Goal: Obtain resource: Download file/media

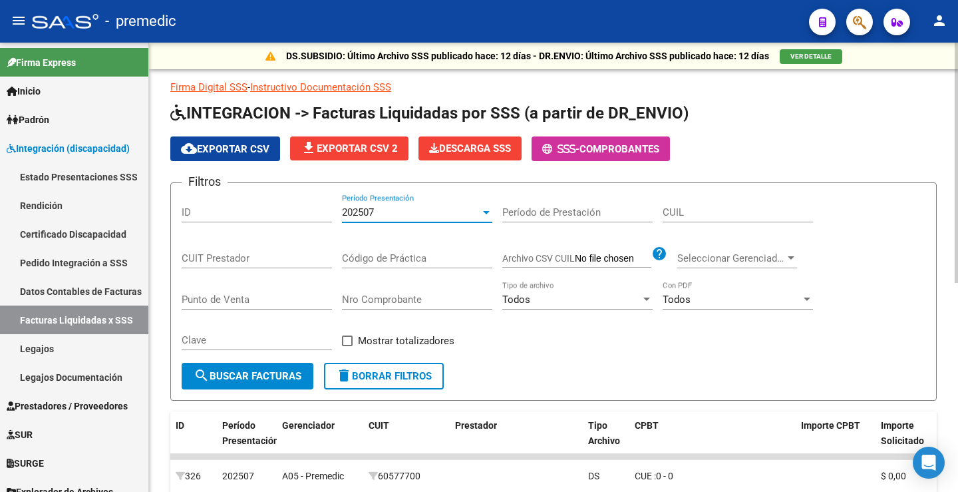
click at [395, 218] on div "202507" at bounding box center [411, 212] width 138 height 12
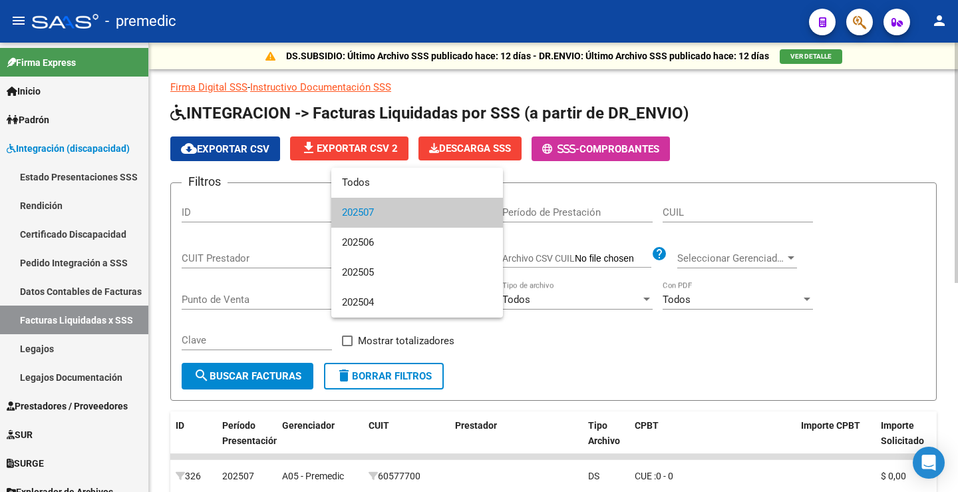
click at [395, 218] on span "202507" at bounding box center [417, 213] width 150 height 30
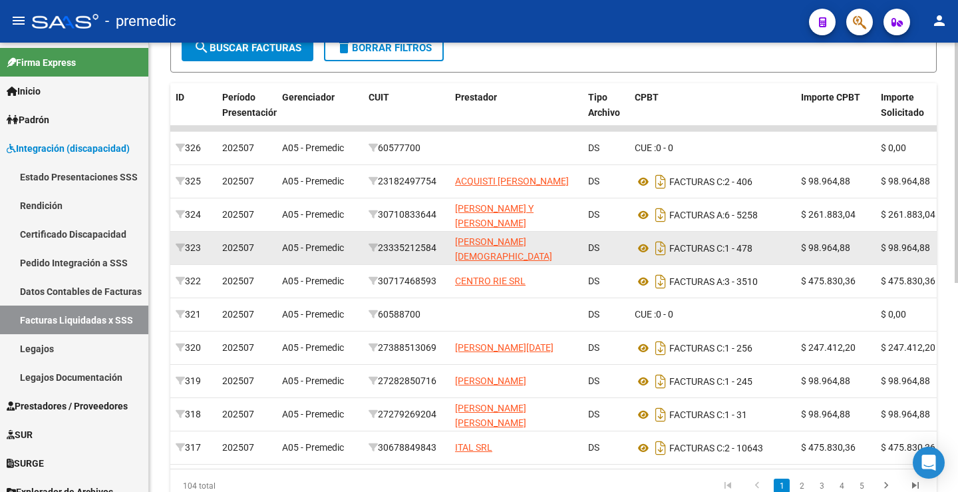
scroll to position [391, 0]
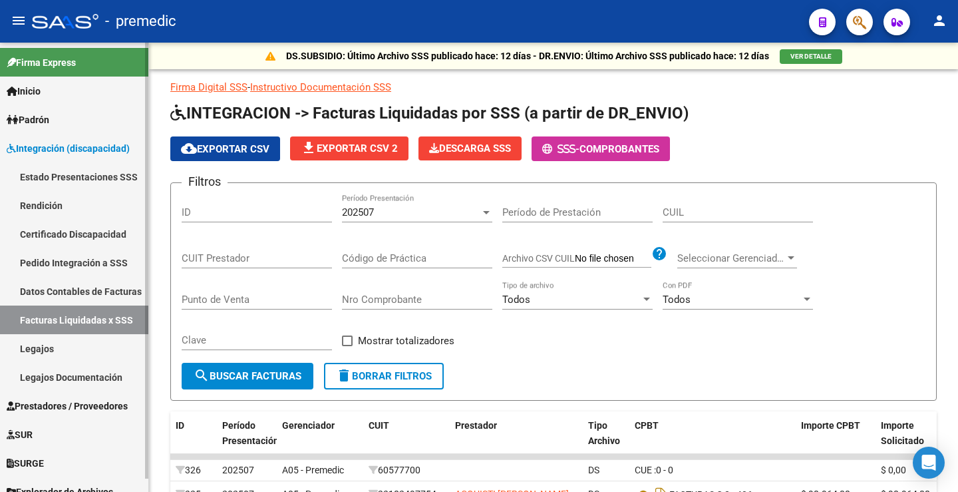
click at [61, 340] on link "Legajos" at bounding box center [74, 348] width 148 height 29
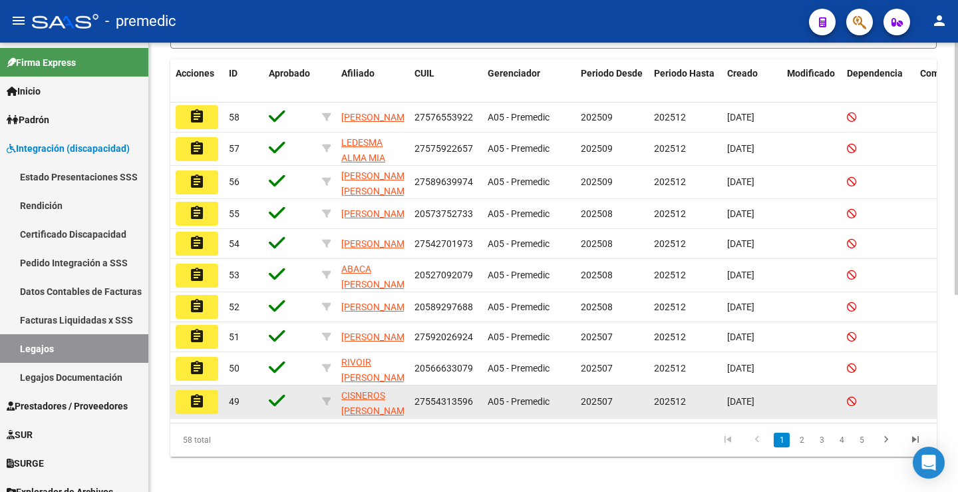
scroll to position [350, 0]
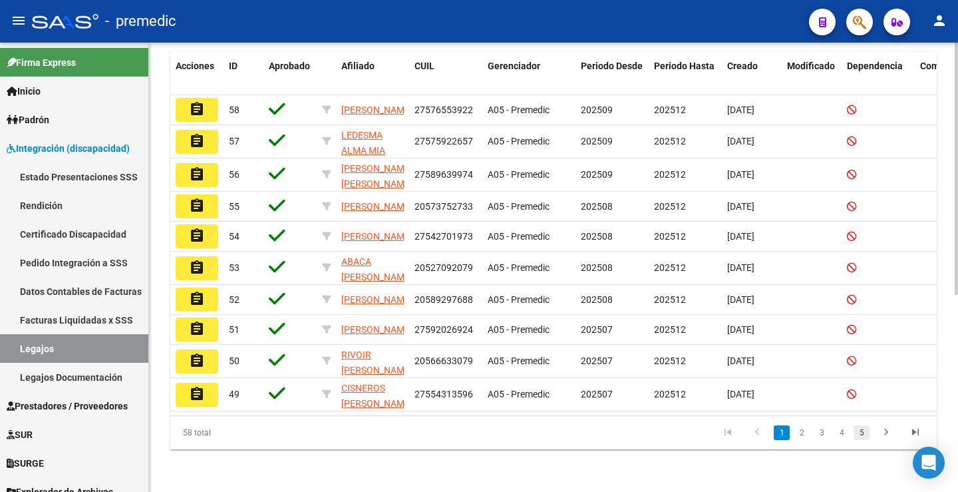
click at [856, 434] on link "5" at bounding box center [862, 432] width 16 height 15
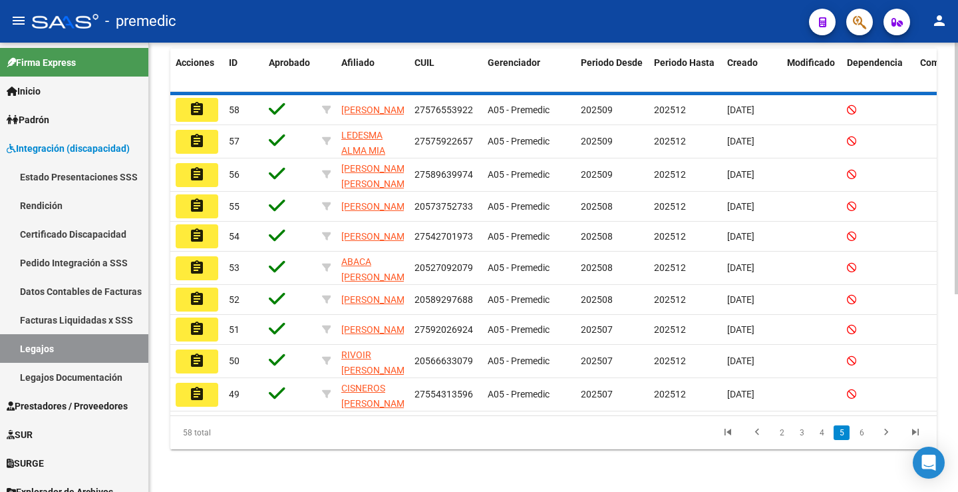
scroll to position [347, 0]
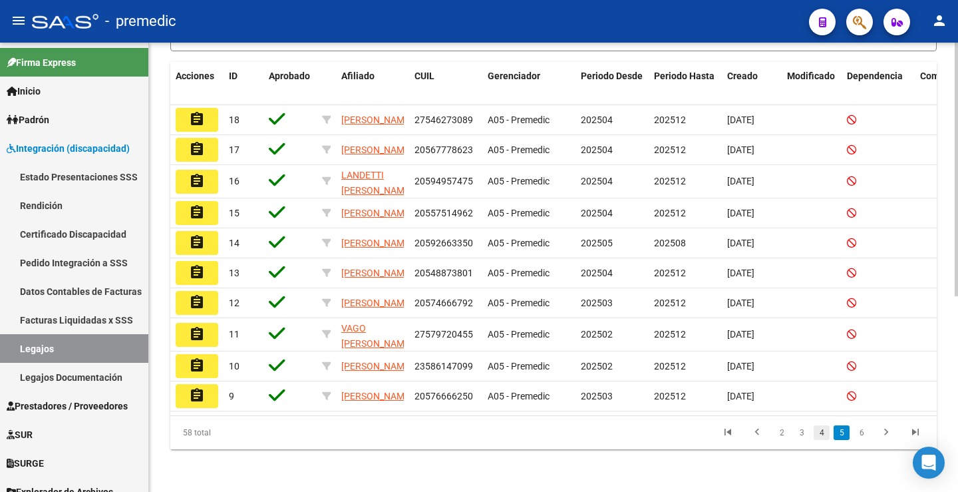
click at [828, 434] on link "4" at bounding box center [822, 432] width 16 height 15
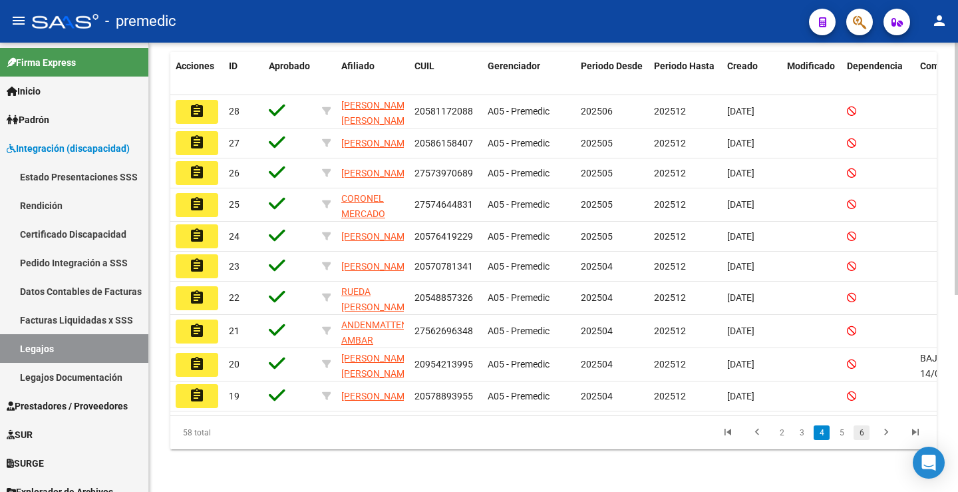
click at [864, 438] on link "6" at bounding box center [862, 432] width 16 height 15
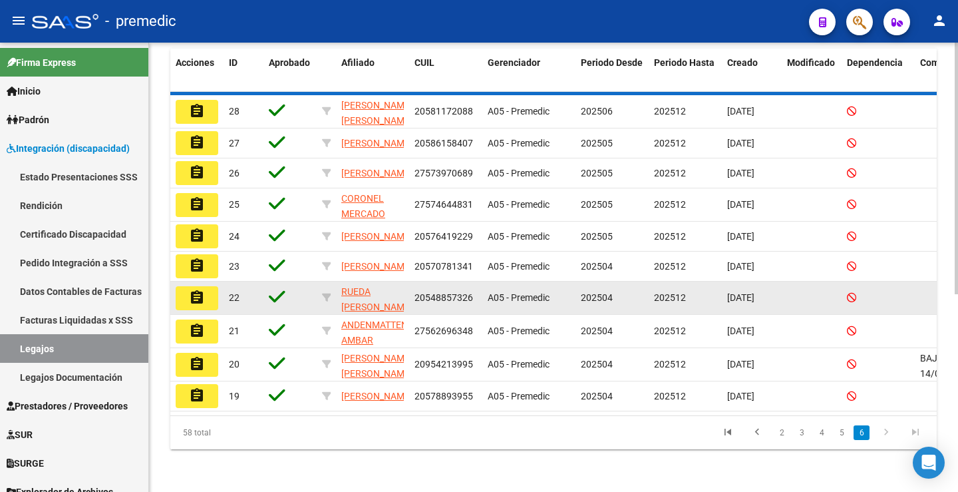
scroll to position [283, 0]
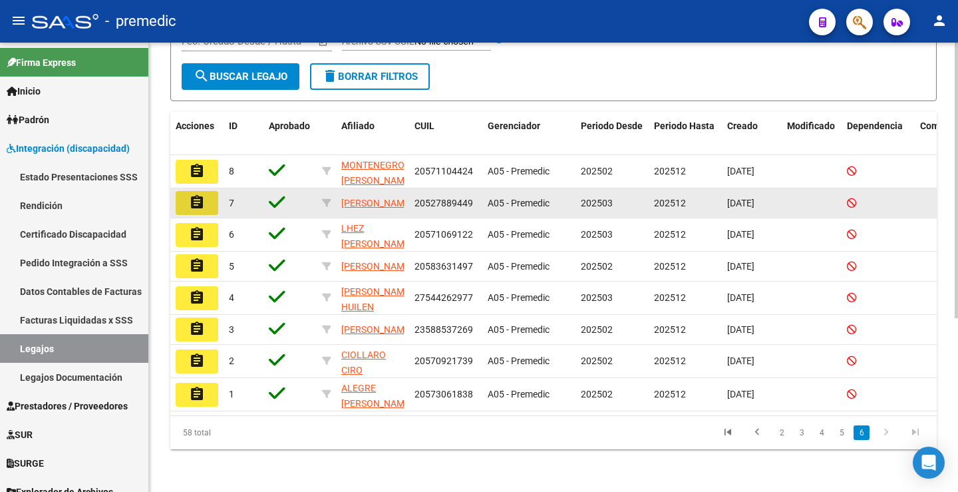
click at [210, 191] on button "assignment" at bounding box center [197, 203] width 43 height 24
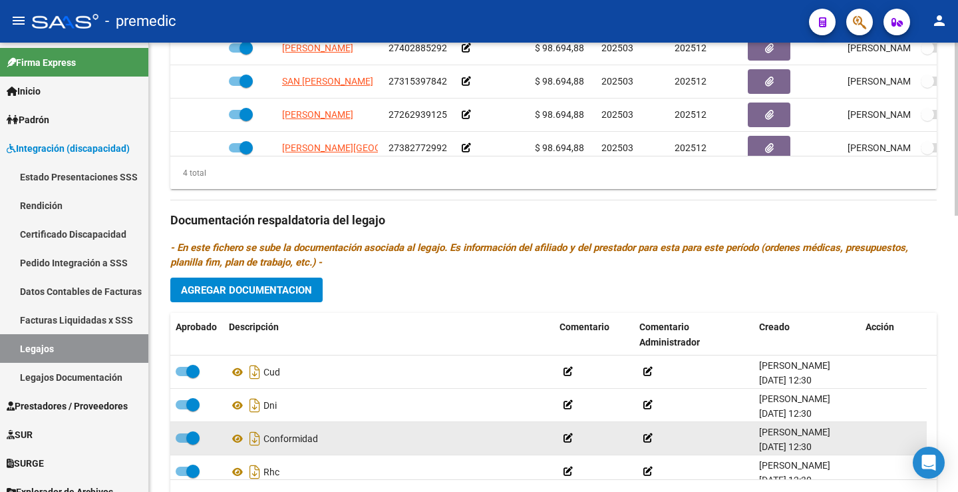
scroll to position [716, 0]
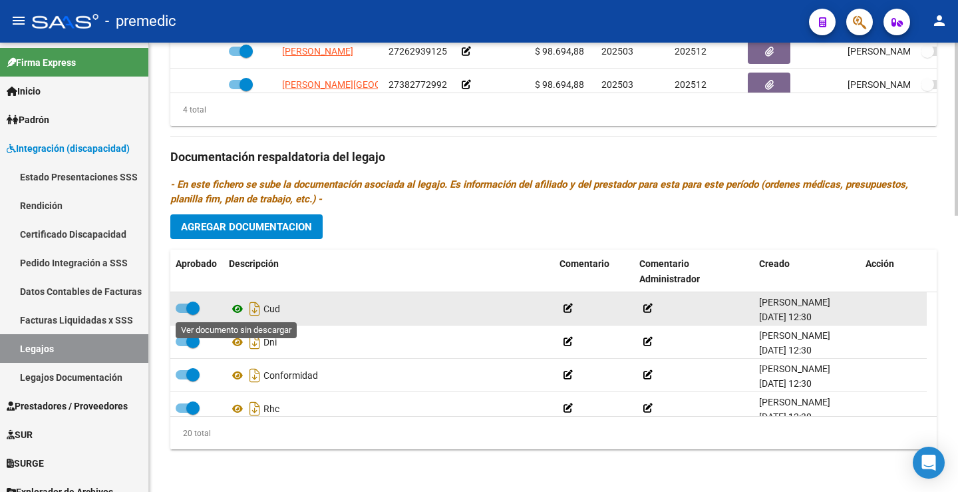
click at [237, 306] on icon at bounding box center [237, 309] width 17 height 16
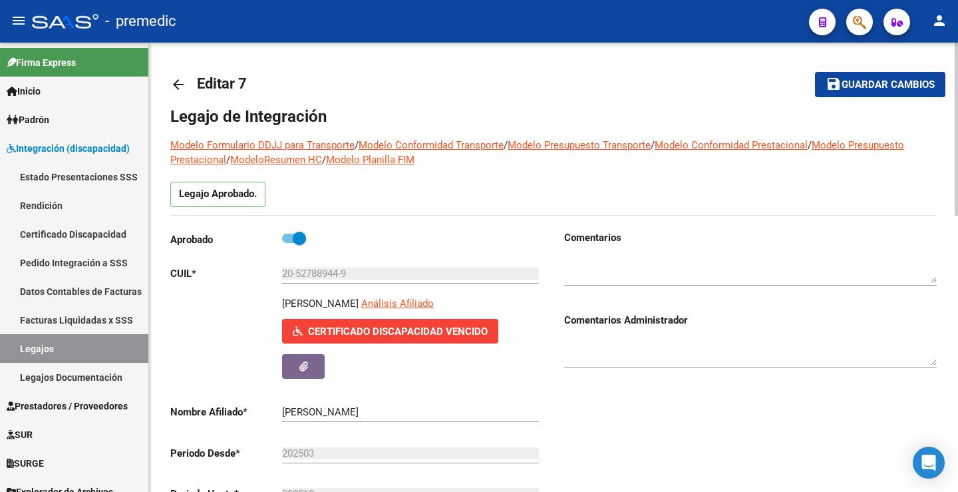
scroll to position [0, 0]
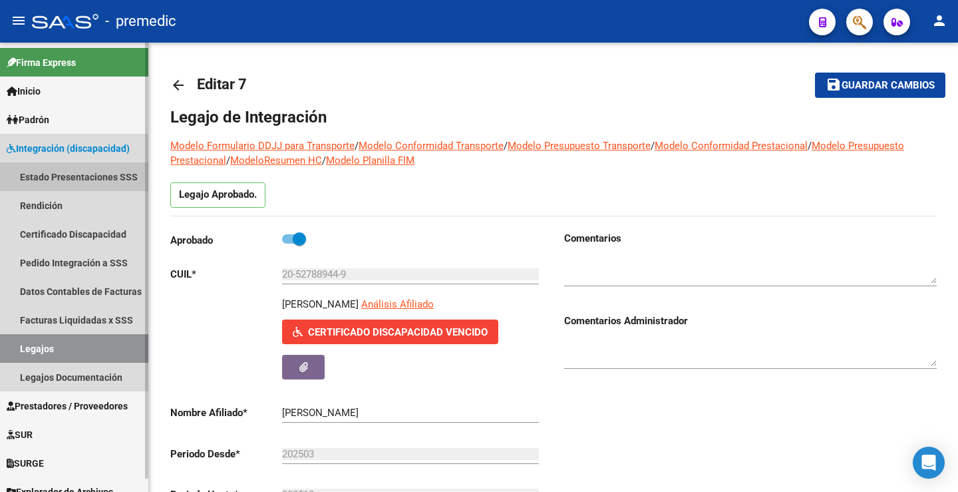
click at [78, 178] on link "Estado Presentaciones SSS" at bounding box center [74, 176] width 148 height 29
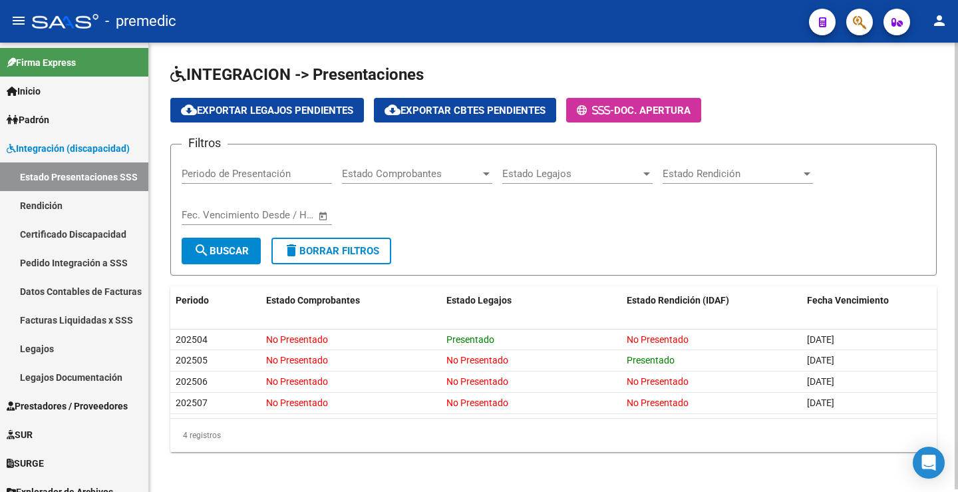
scroll to position [3, 0]
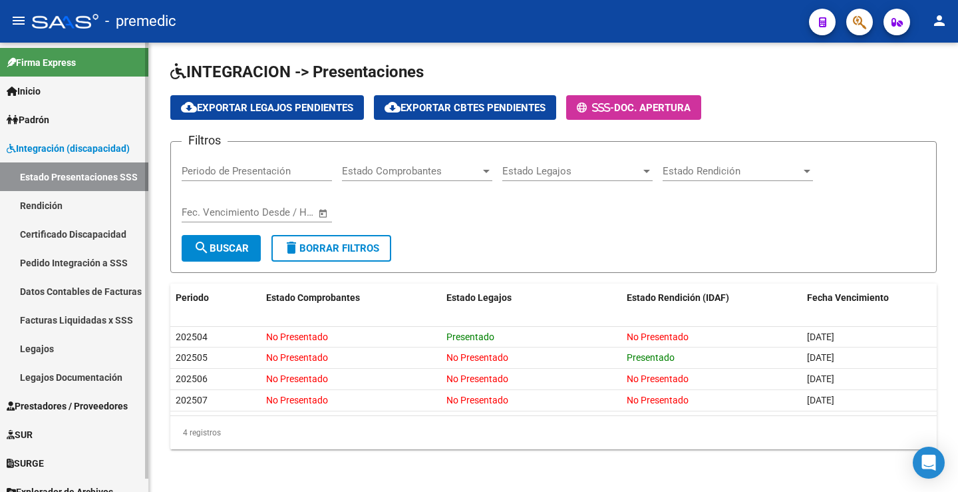
click at [75, 349] on link "Legajos" at bounding box center [74, 348] width 148 height 29
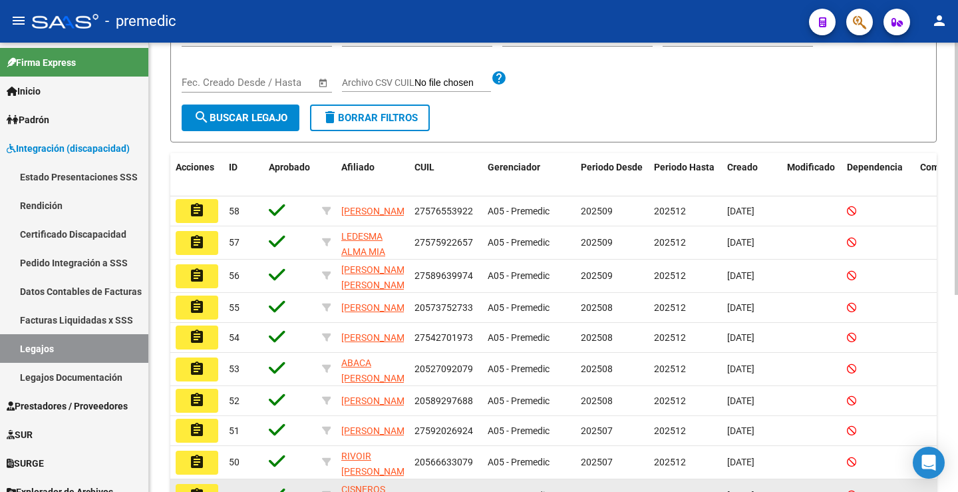
scroll to position [350, 0]
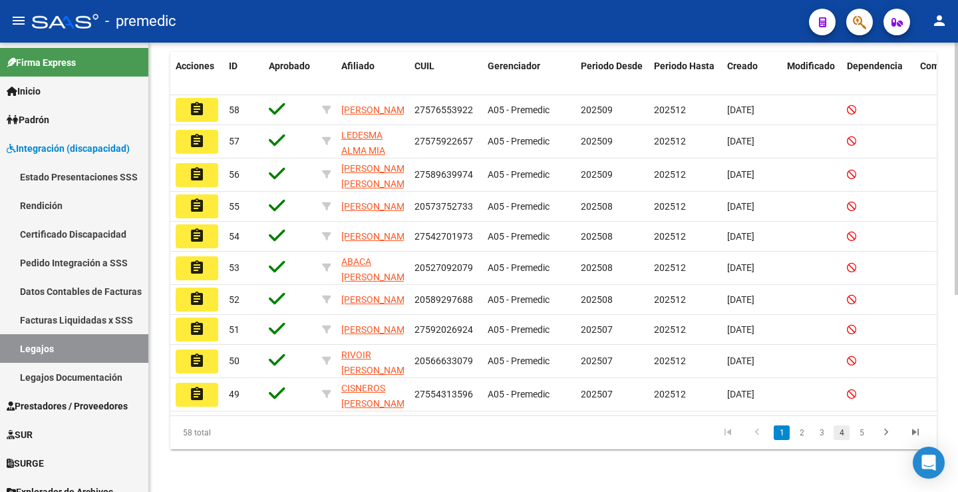
click at [842, 431] on link "4" at bounding box center [842, 432] width 16 height 15
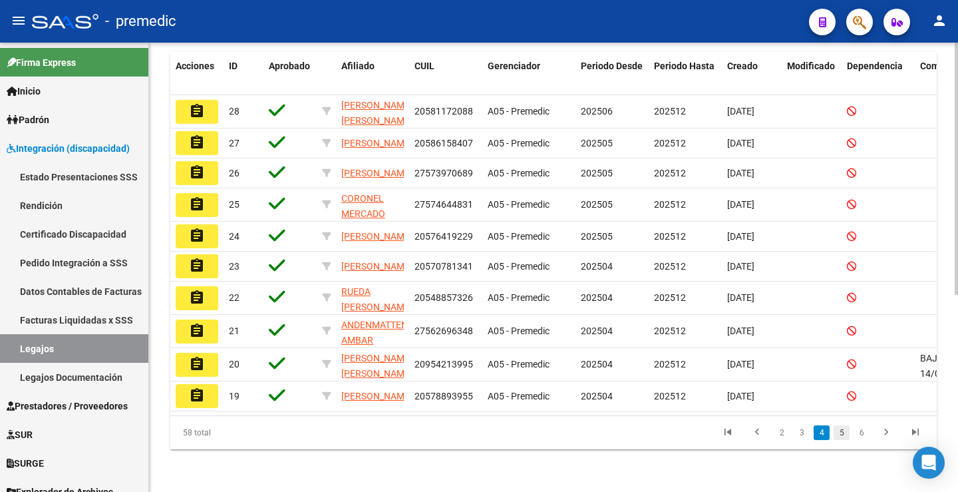
click at [844, 434] on link "5" at bounding box center [842, 432] width 16 height 15
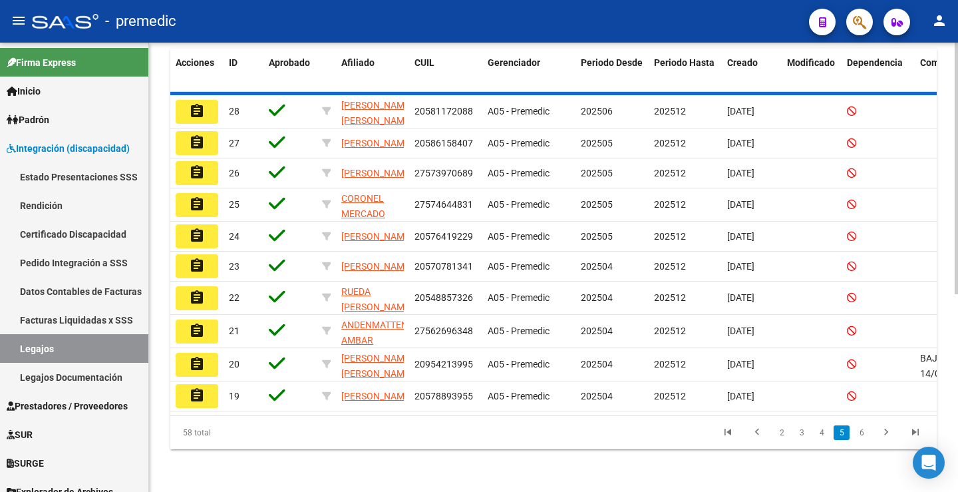
scroll to position [347, 0]
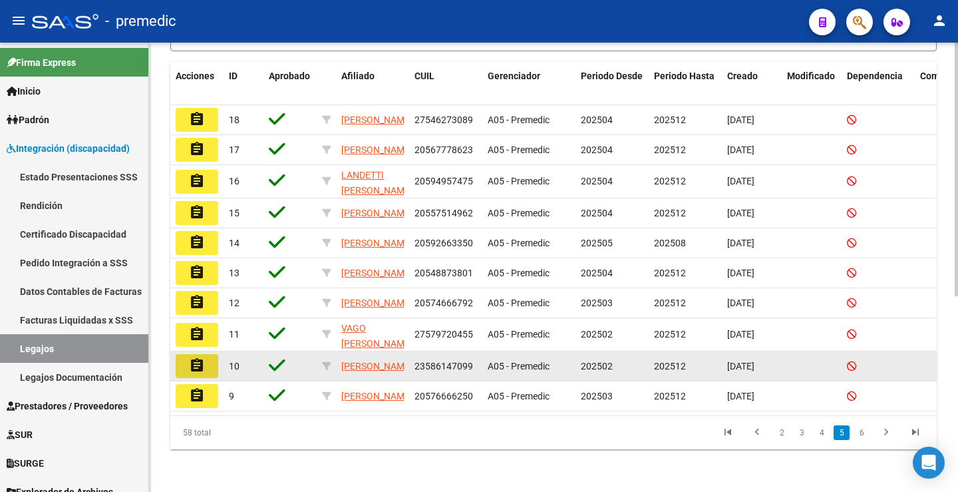
click at [202, 357] on mat-icon "assignment" at bounding box center [197, 365] width 16 height 16
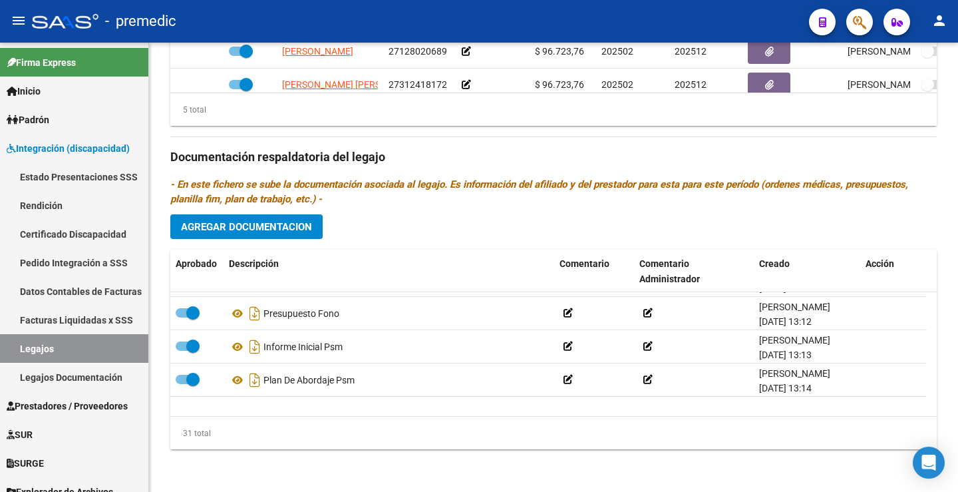
scroll to position [246, 0]
